Goal: Task Accomplishment & Management: Use online tool/utility

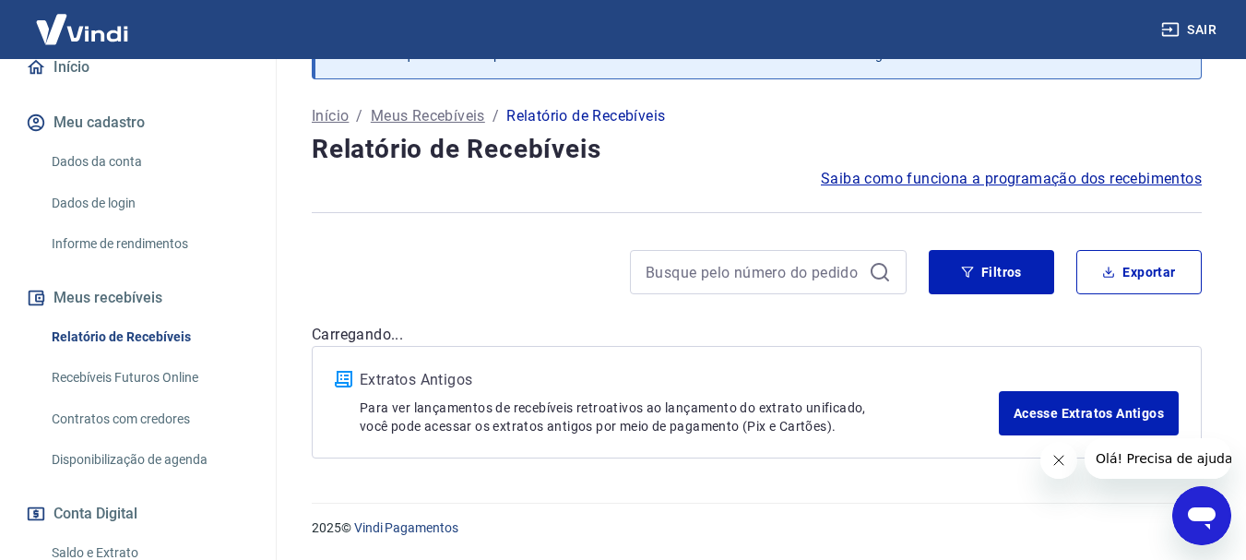
scroll to position [369, 0]
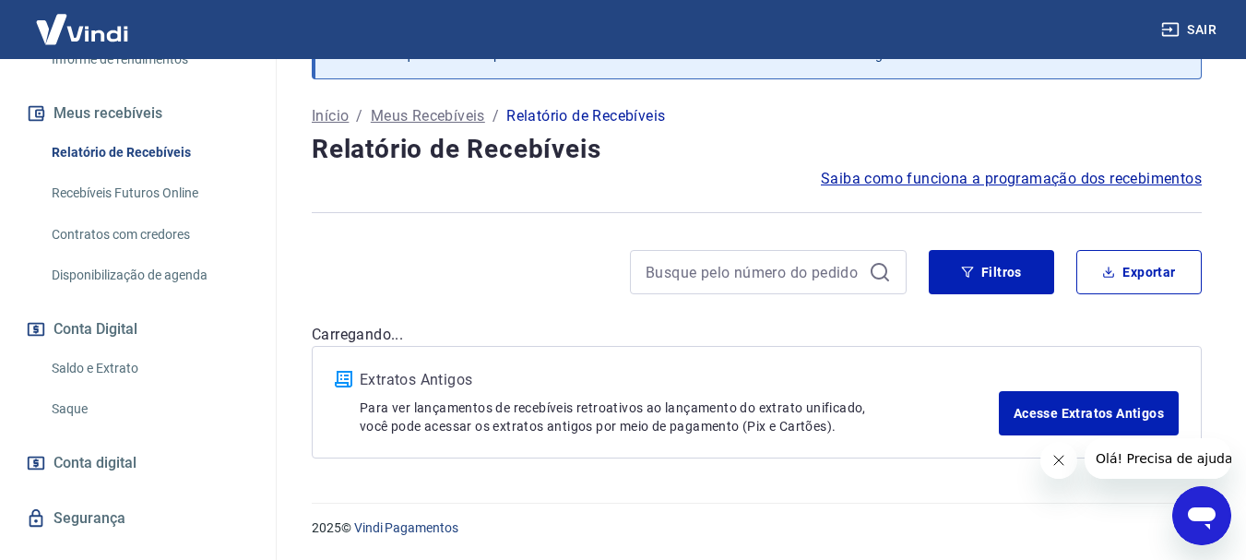
click at [64, 415] on link "Saque" at bounding box center [148, 409] width 209 height 38
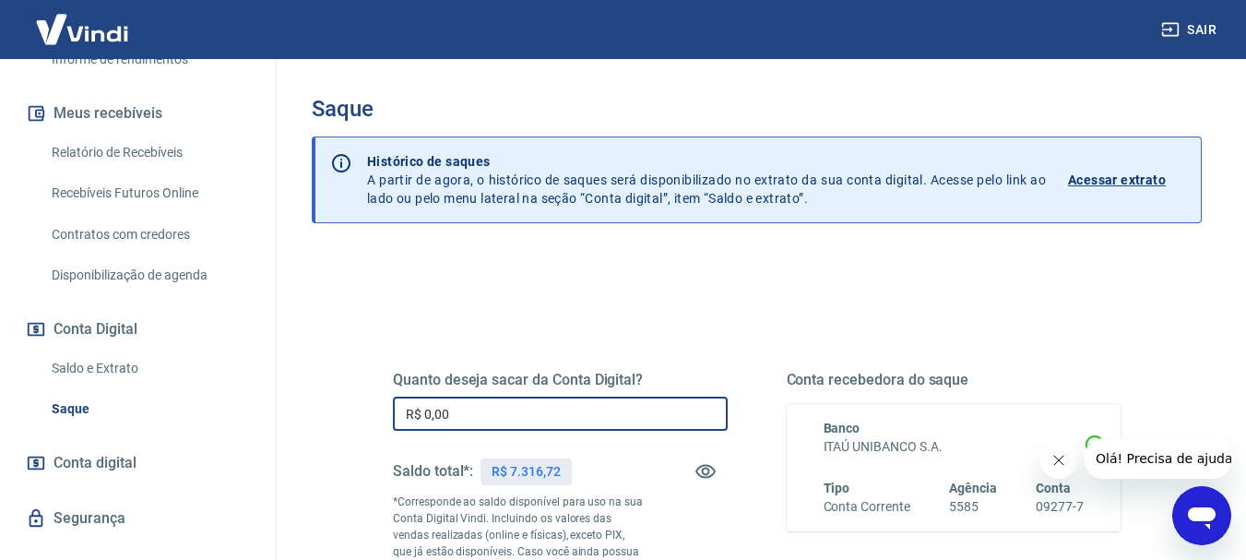
click at [527, 402] on input "R$ 0,00" at bounding box center [560, 414] width 335 height 34
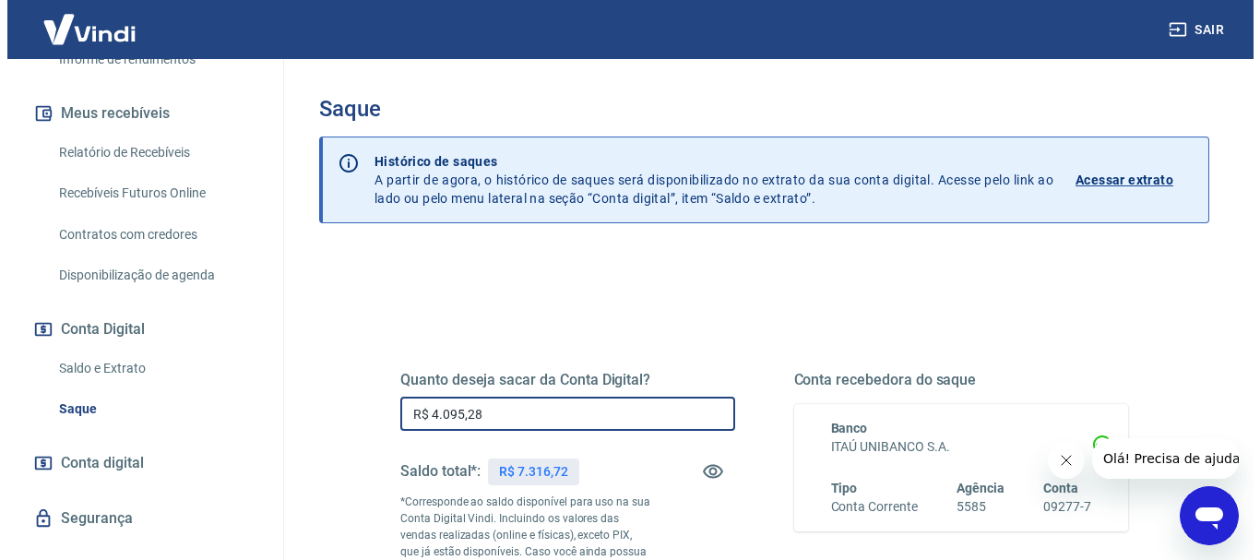
scroll to position [369, 0]
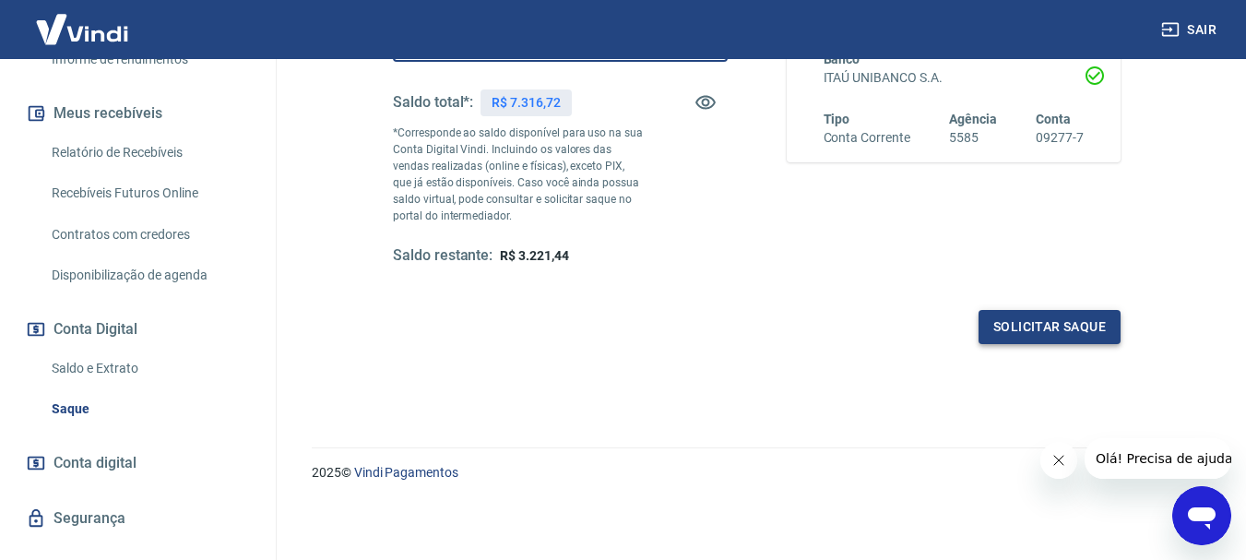
type input "R$ 4.095,28"
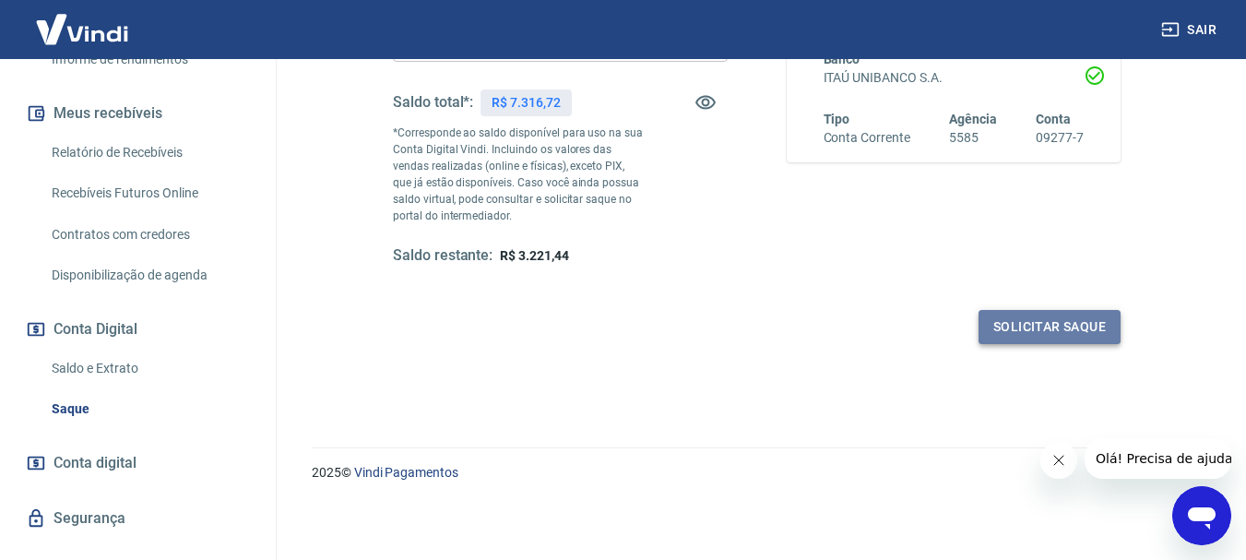
click at [1025, 325] on button "Solicitar saque" at bounding box center [1049, 327] width 142 height 34
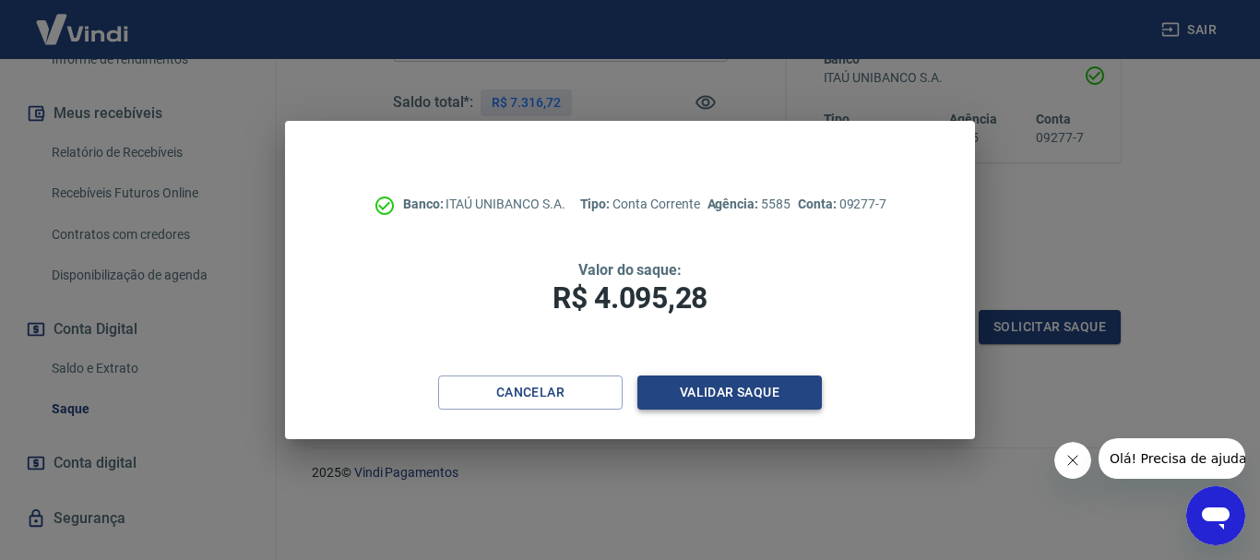
click at [754, 398] on button "Validar saque" at bounding box center [729, 392] width 184 height 34
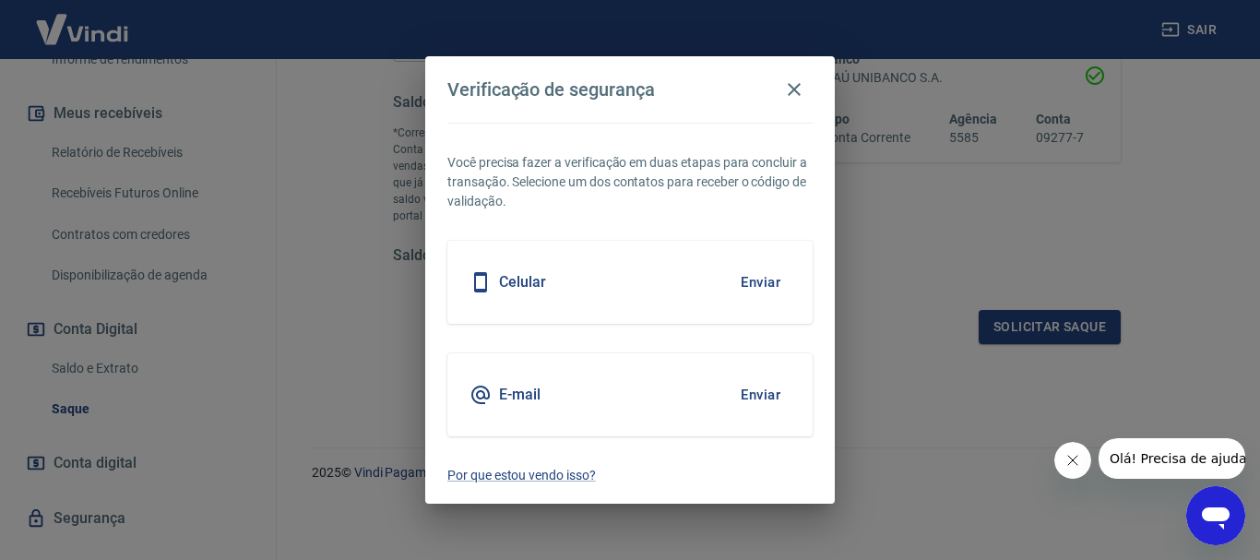
click at [764, 282] on button "Enviar" at bounding box center [760, 282] width 60 height 39
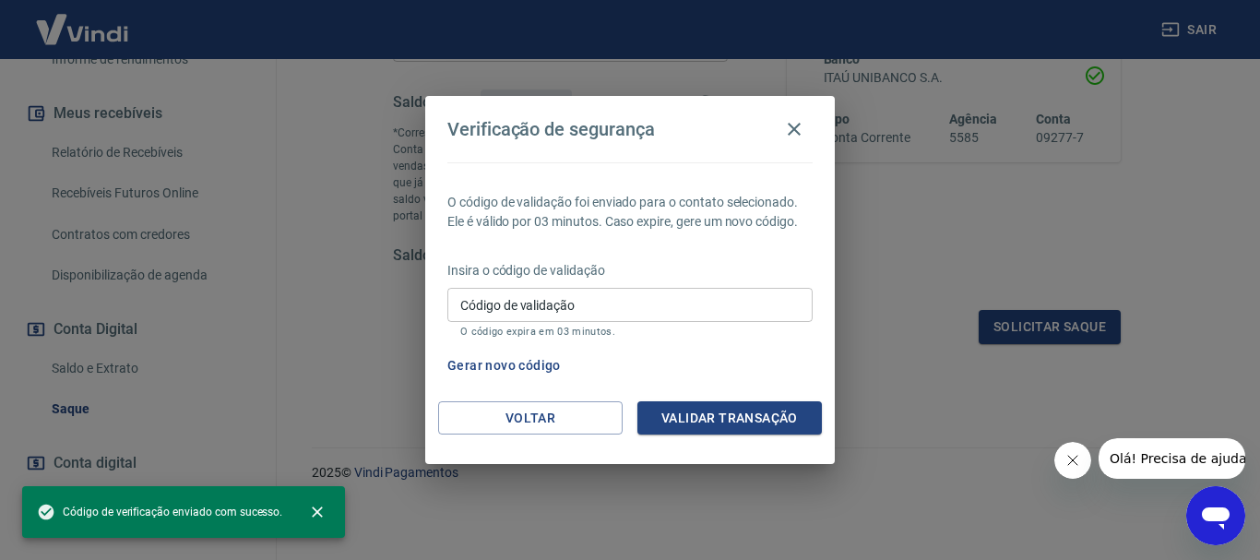
click at [751, 296] on input "Código de validação" at bounding box center [629, 305] width 365 height 34
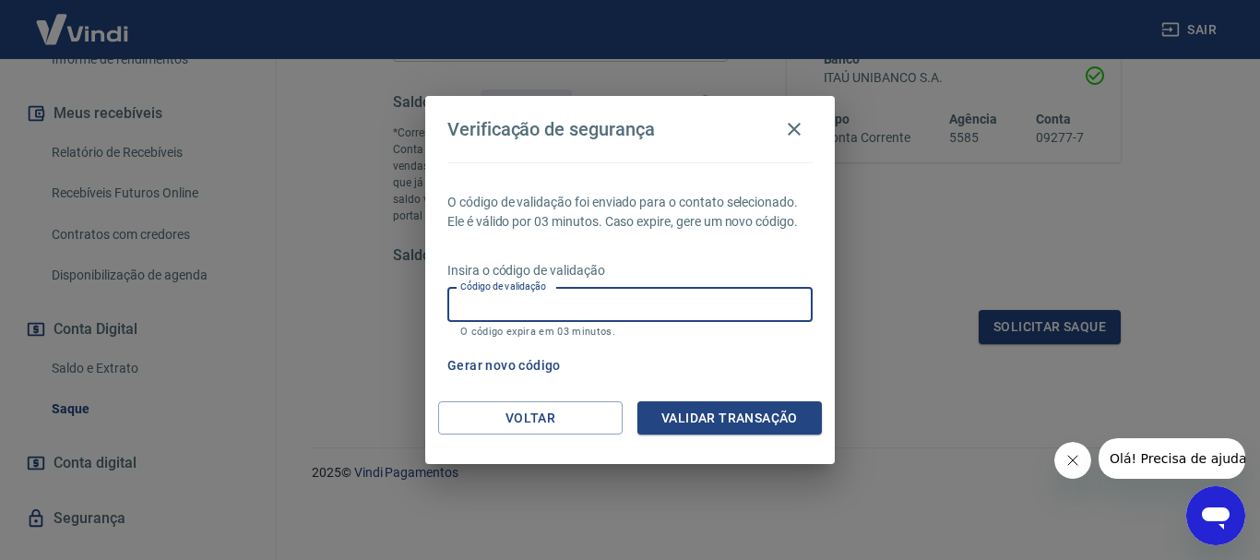
click at [592, 297] on input "Código de validação" at bounding box center [629, 305] width 365 height 34
type input "135374"
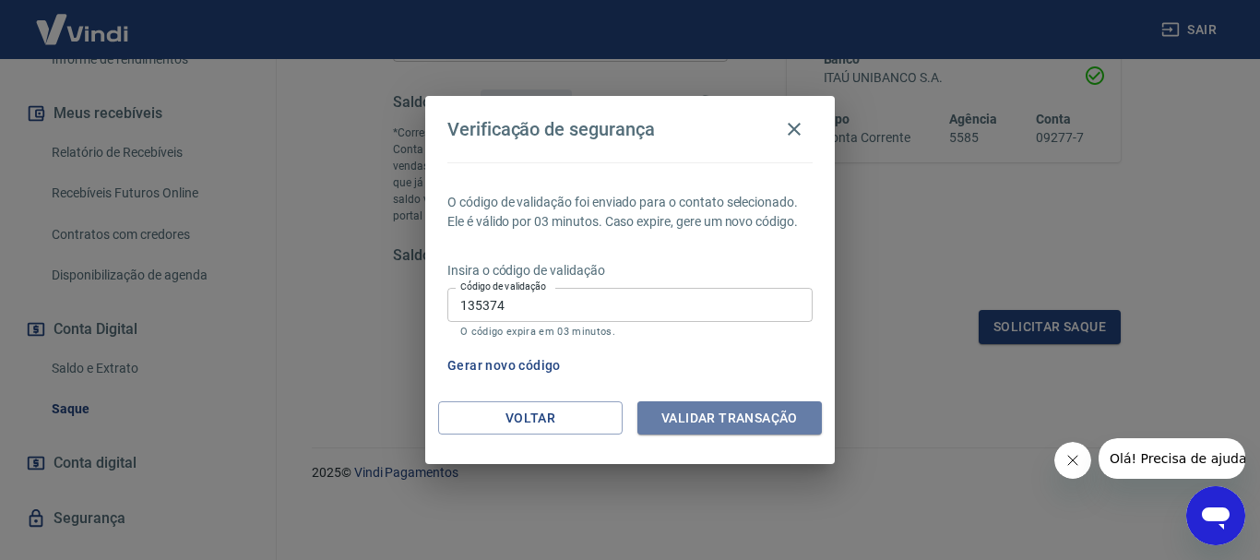
click at [725, 405] on button "Validar transação" at bounding box center [729, 418] width 184 height 34
